Goal: Transaction & Acquisition: Purchase product/service

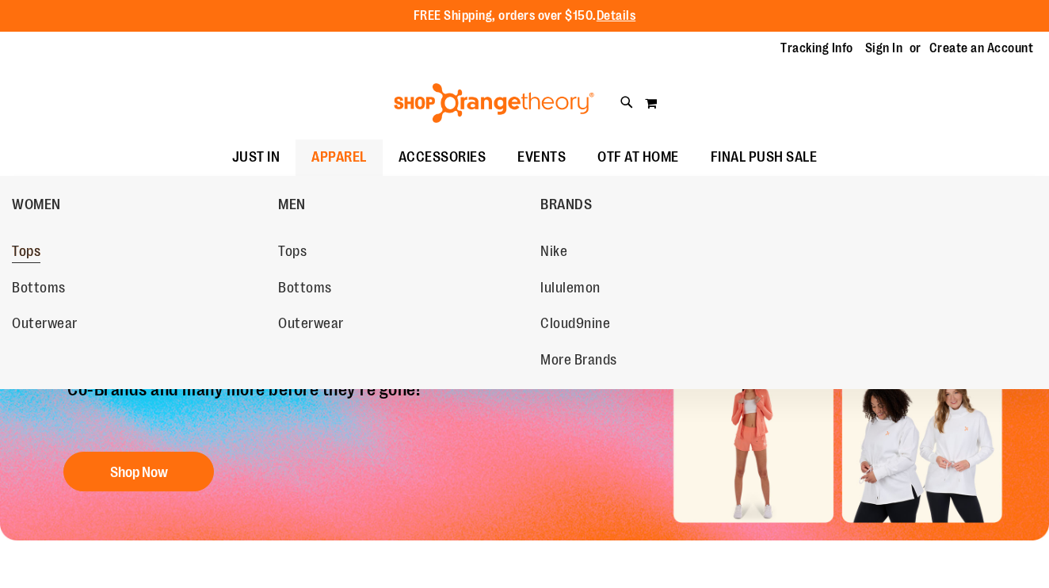
click at [27, 254] on span "Tops" at bounding box center [26, 253] width 29 height 20
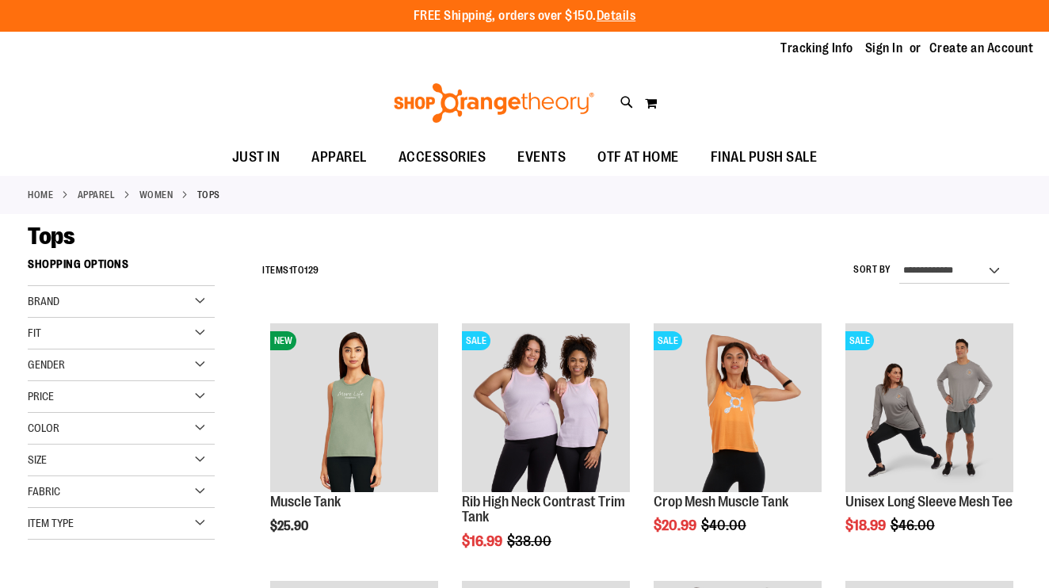
click at [207, 330] on div "Fit" at bounding box center [121, 334] width 187 height 32
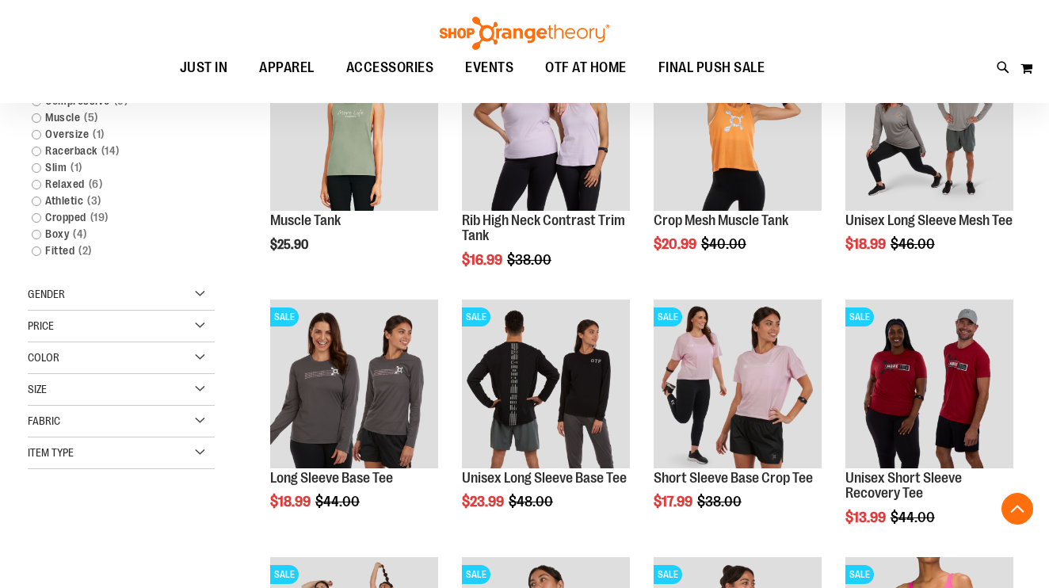
scroll to position [281, 0]
click at [201, 449] on div "Item Type" at bounding box center [121, 453] width 187 height 32
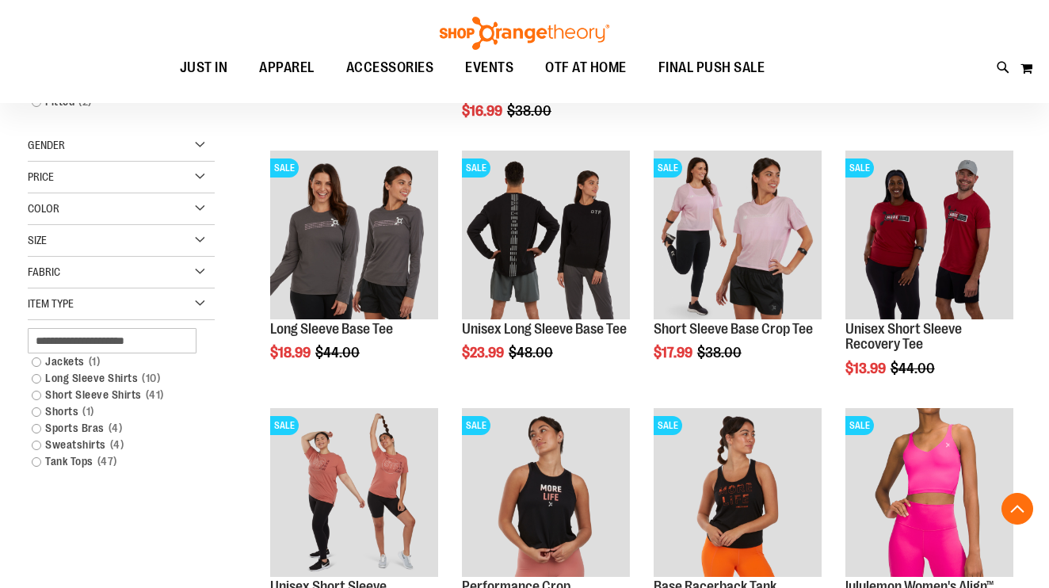
scroll to position [452, 0]
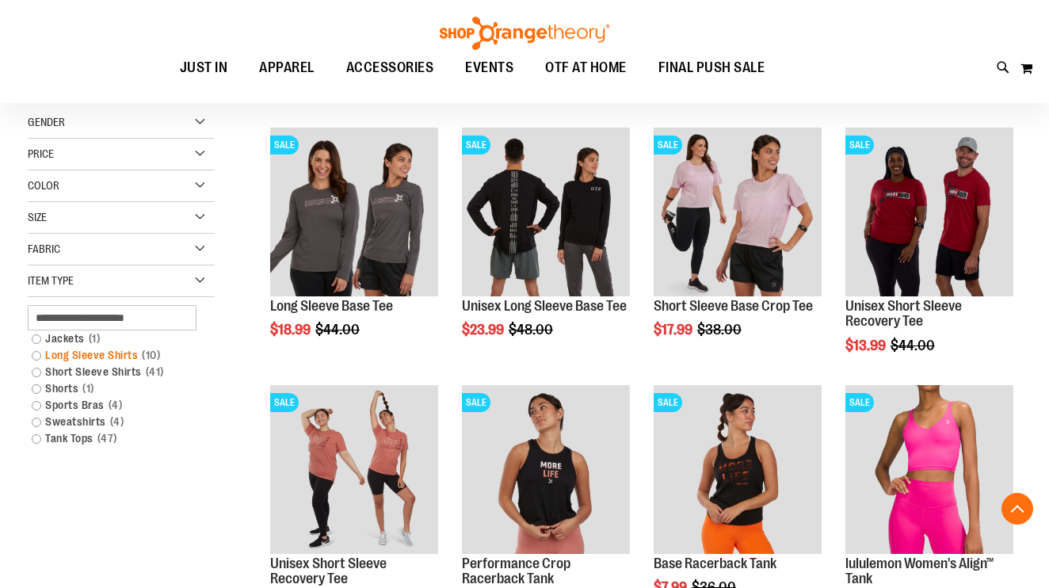
click at [119, 353] on link "Long Sleeve Shirts 10 items" at bounding box center [114, 355] width 180 height 17
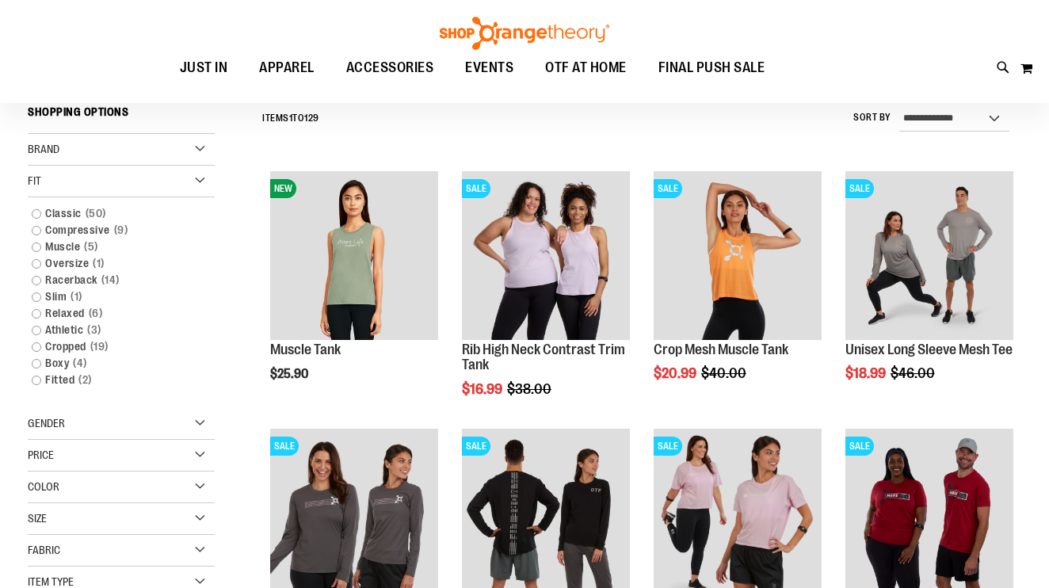
scroll to position [147, 0]
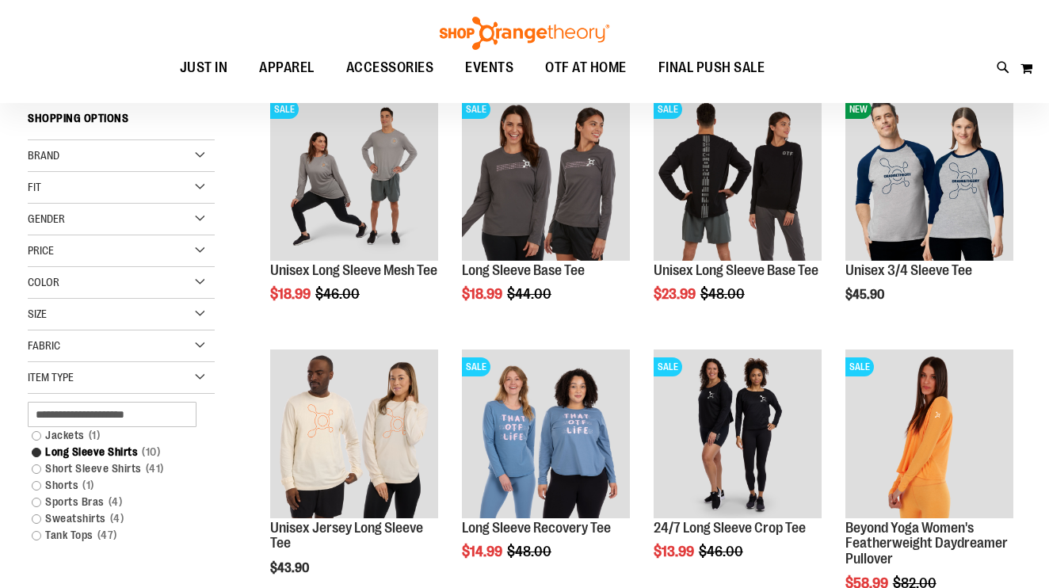
scroll to position [174, 0]
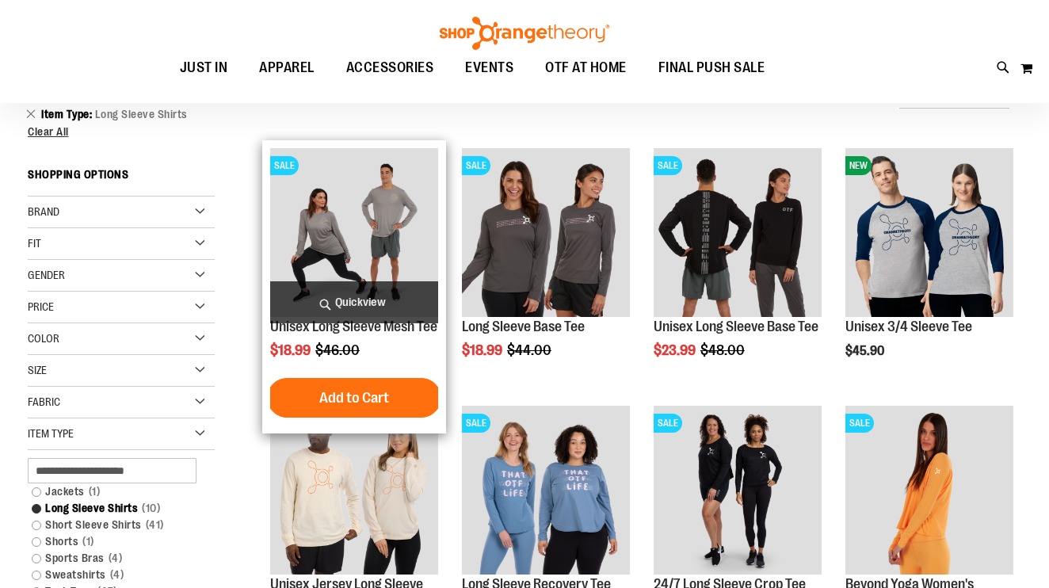
click at [396, 250] on img "product" at bounding box center [354, 232] width 168 height 168
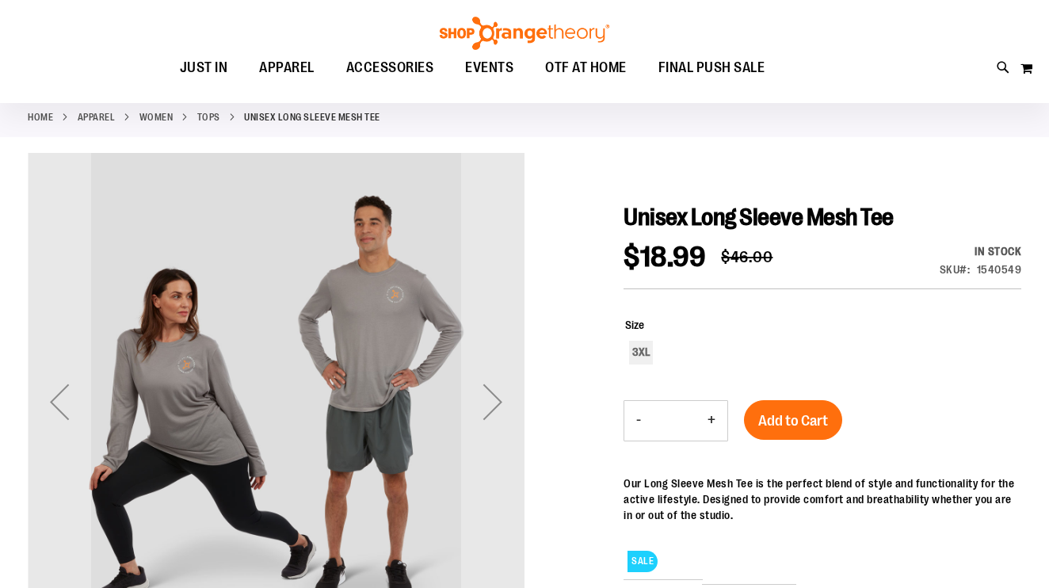
scroll to position [116, 0]
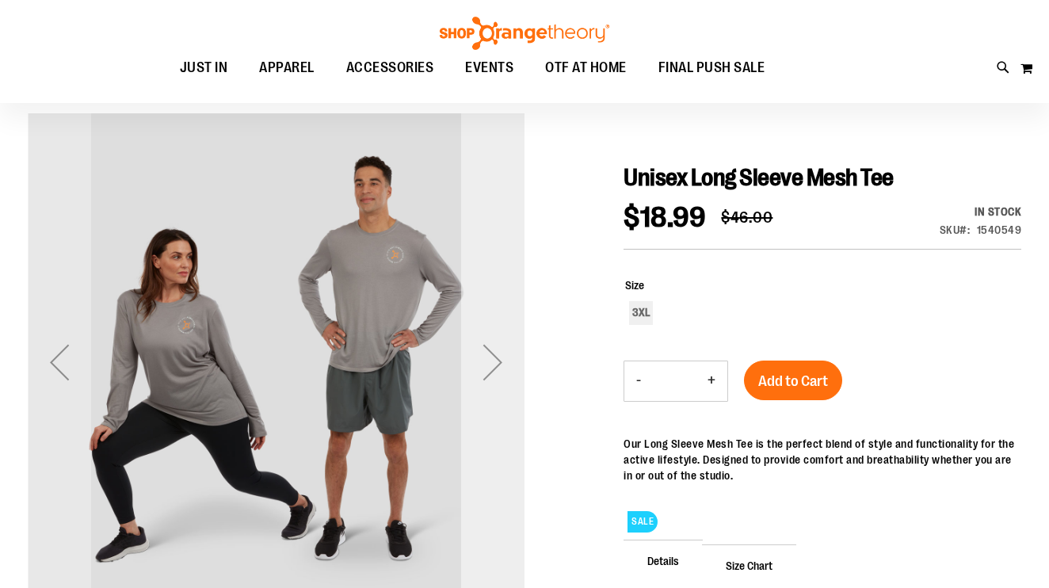
click at [504, 364] on div "Next" at bounding box center [492, 361] width 63 height 63
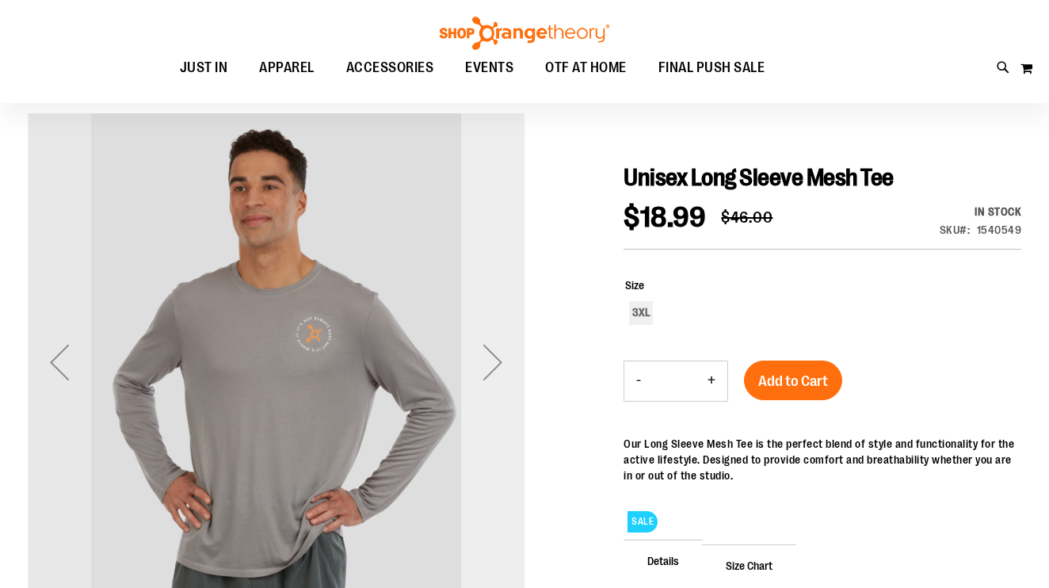
click at [504, 364] on div "Next" at bounding box center [492, 361] width 63 height 63
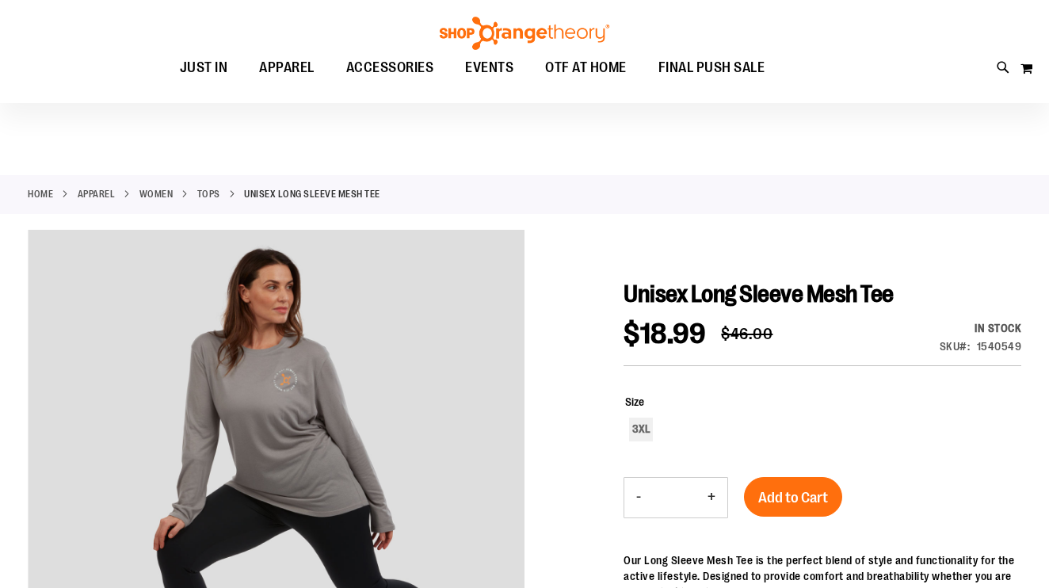
scroll to position [0, 0]
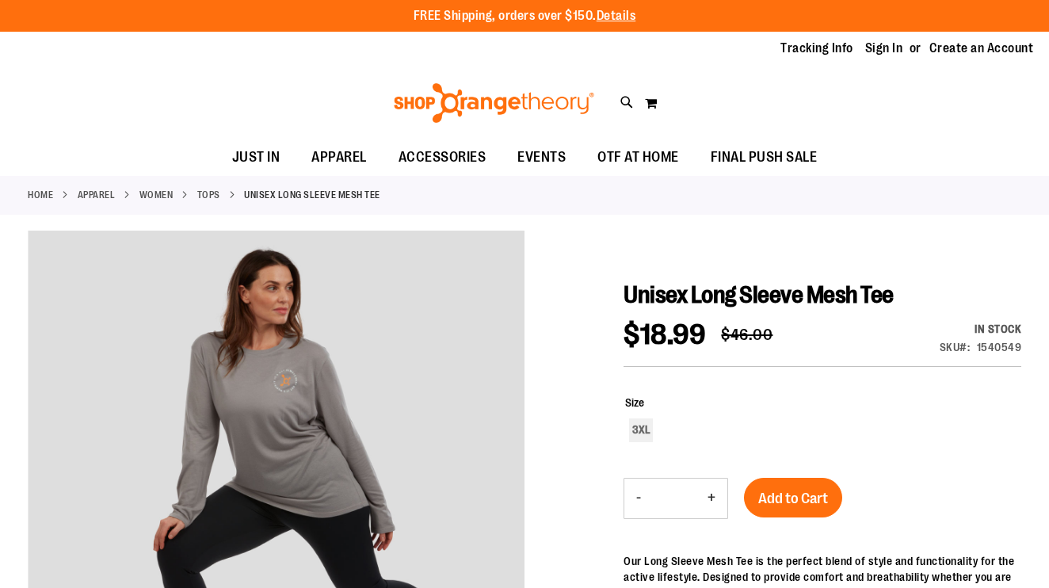
click at [155, 196] on link "WOMEN" at bounding box center [156, 195] width 34 height 14
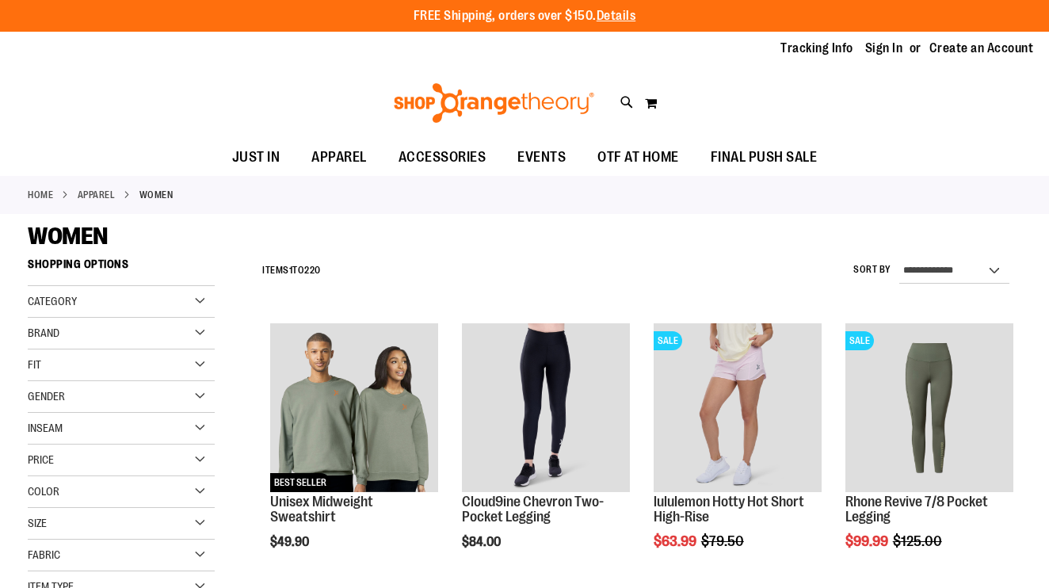
click at [175, 337] on div "Brand" at bounding box center [121, 334] width 187 height 32
click at [82, 378] on link "lululemon" at bounding box center [114, 382] width 180 height 17
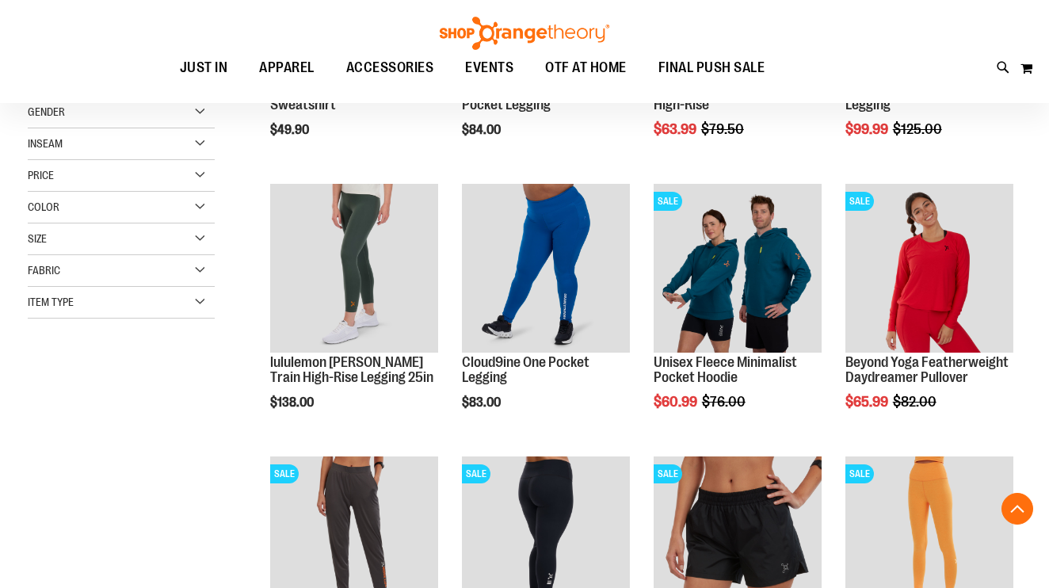
scroll to position [250, 0]
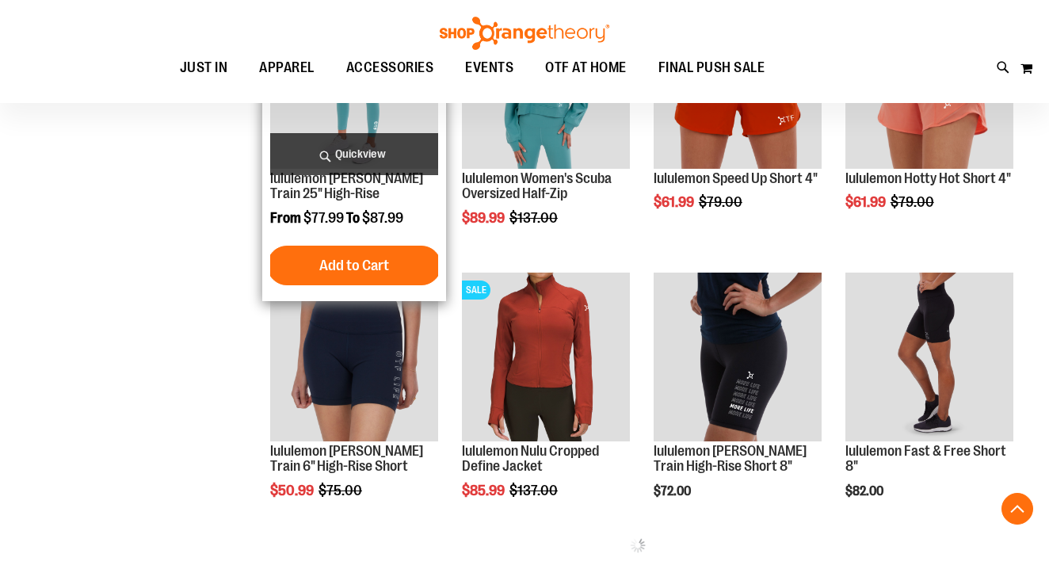
scroll to position [528, 0]
